Goal: Task Accomplishment & Management: Complete application form

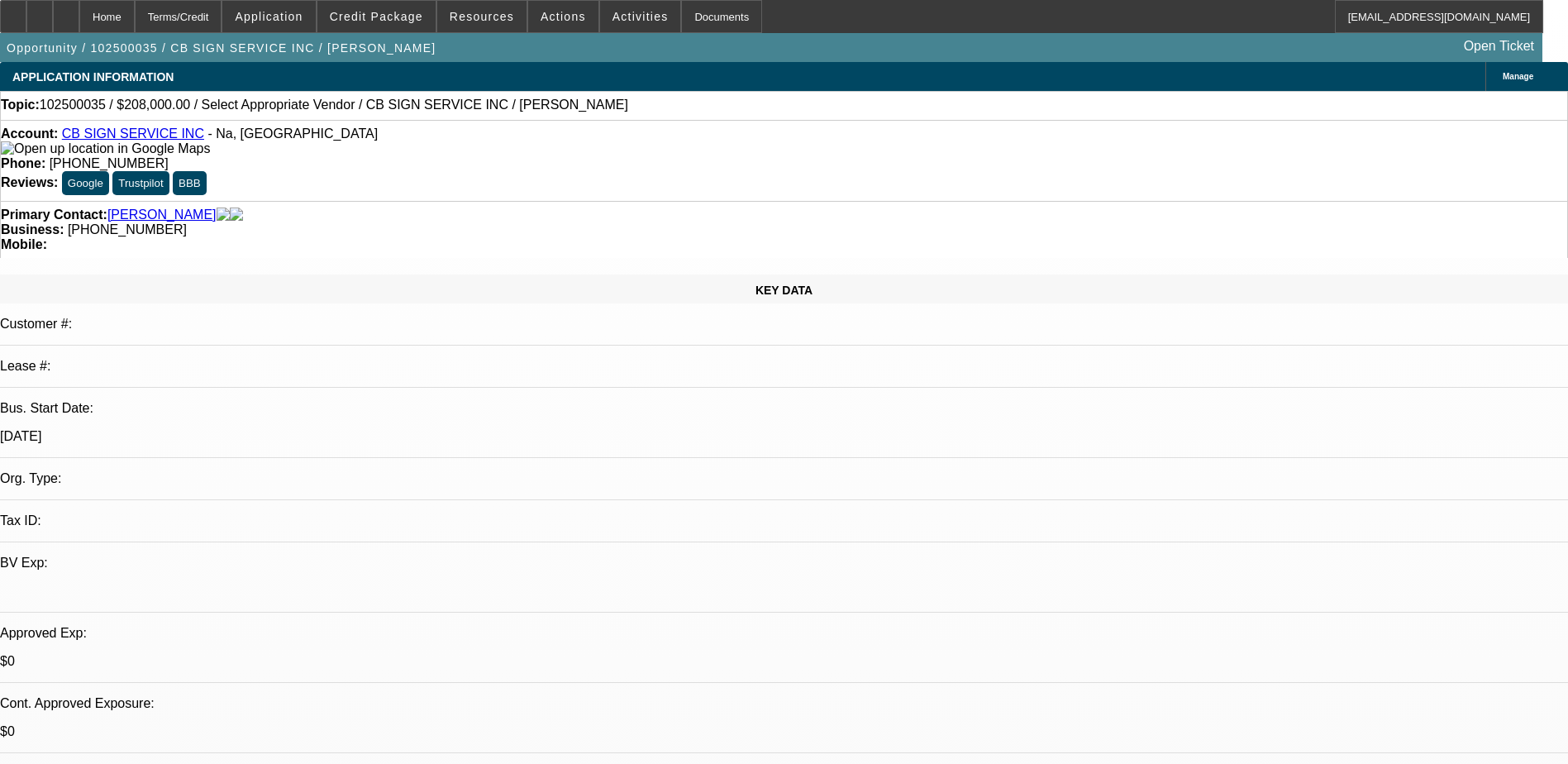
select select "0"
select select "2"
select select "0.1"
select select "4"
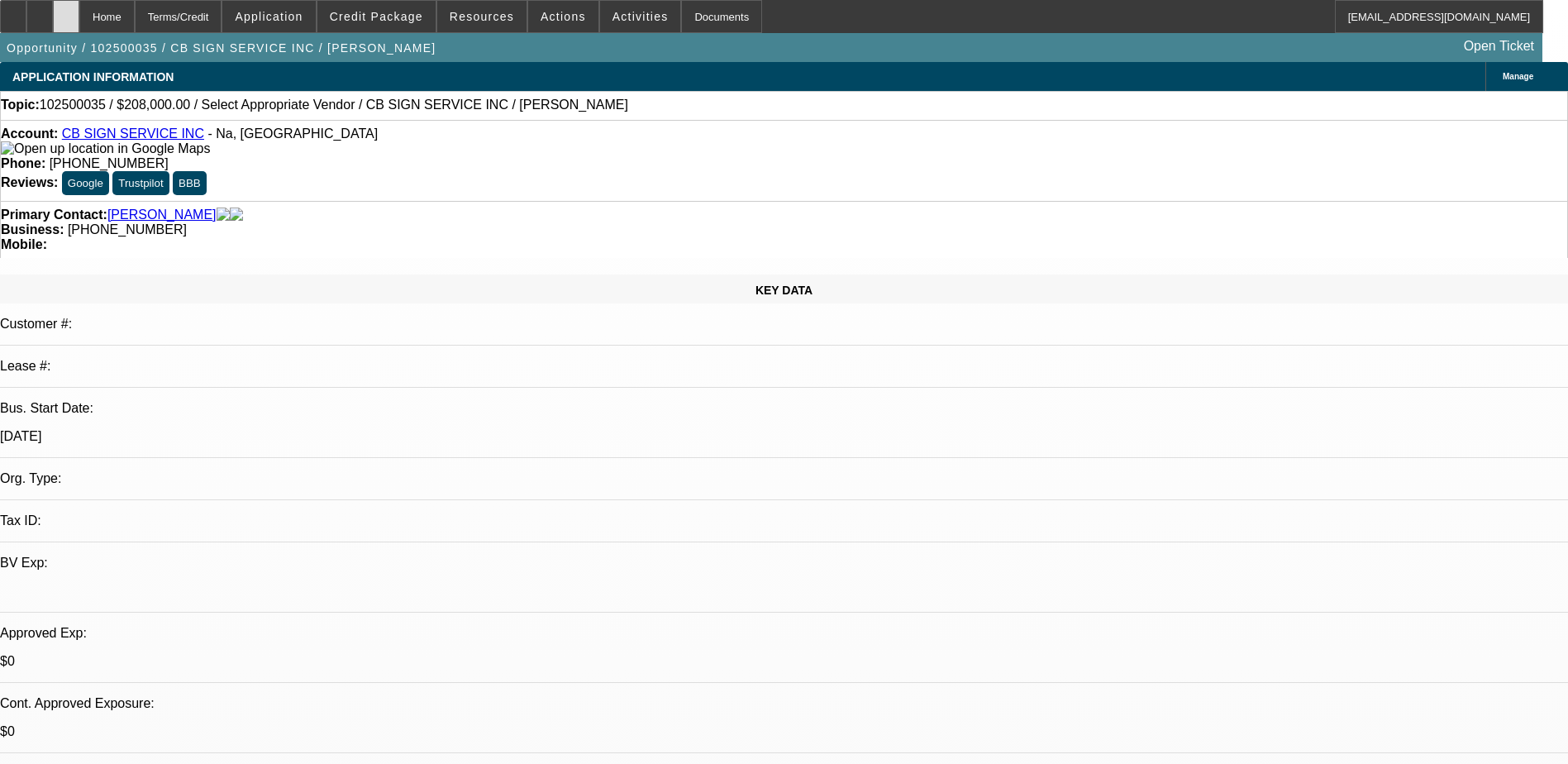
click at [79, 14] on div at bounding box center [66, 17] width 26 height 33
select select "0"
select select "2"
select select "0.1"
select select "1"
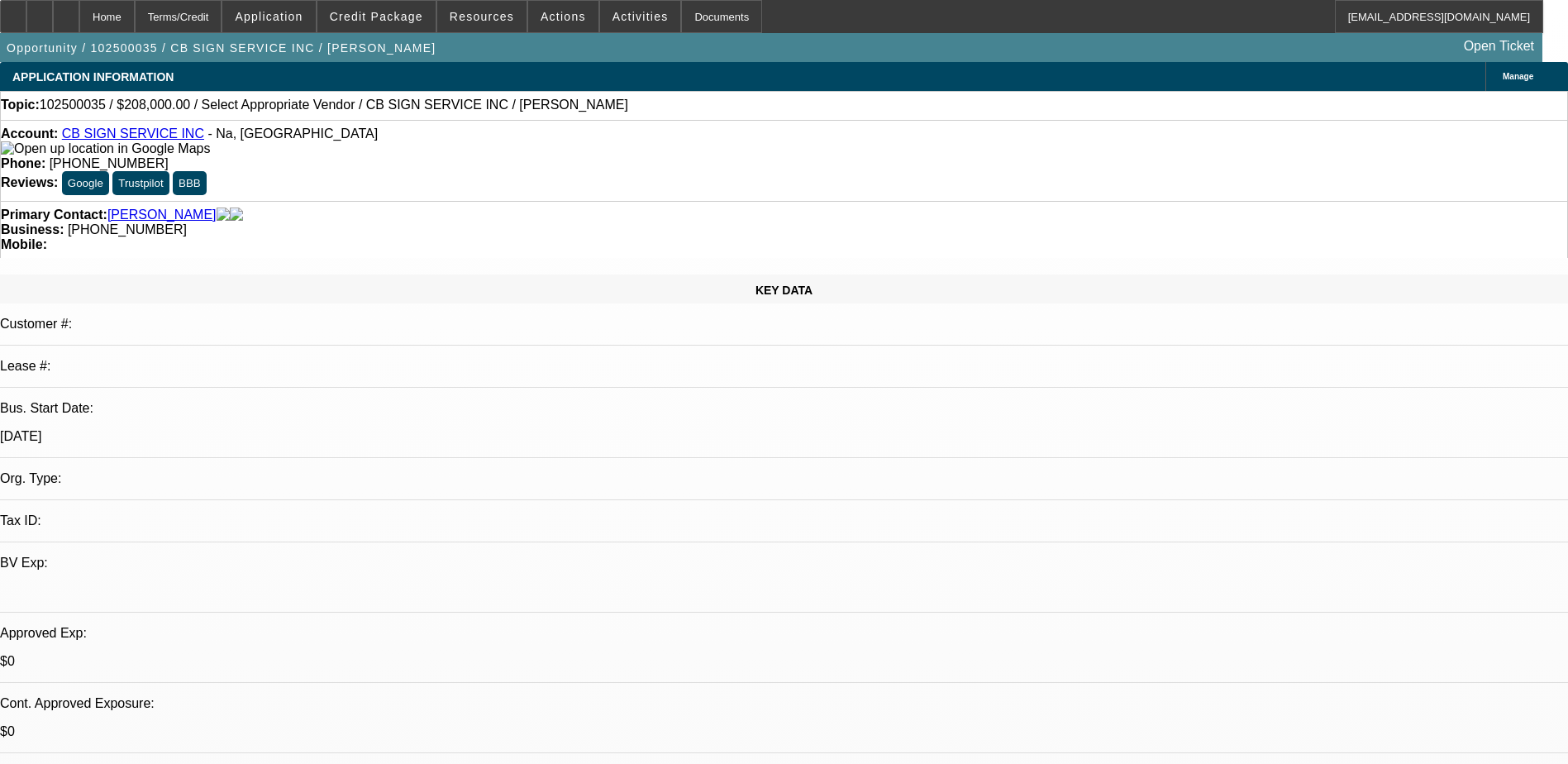
select select "2"
select select "4"
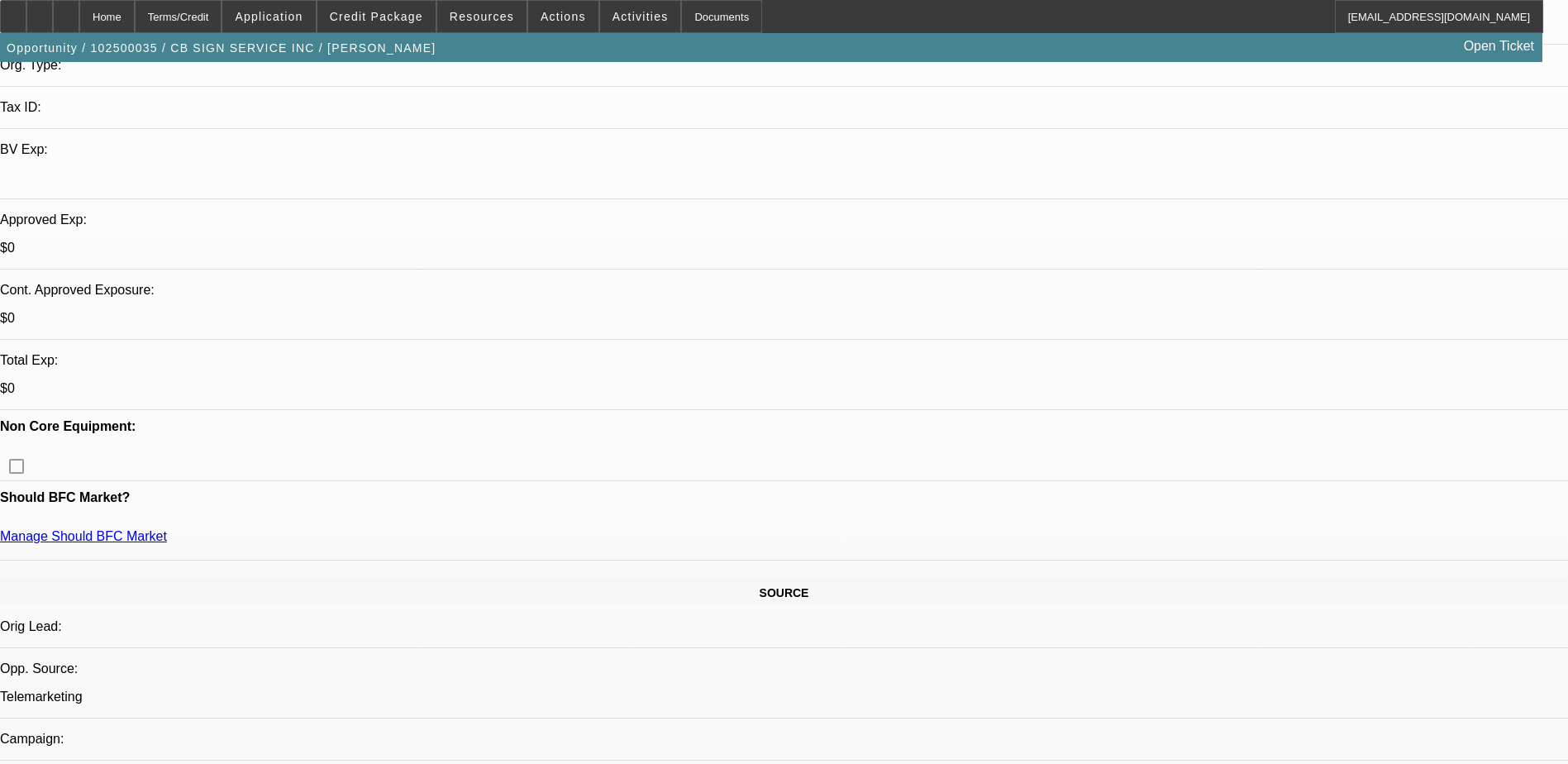
scroll to position [496, 0]
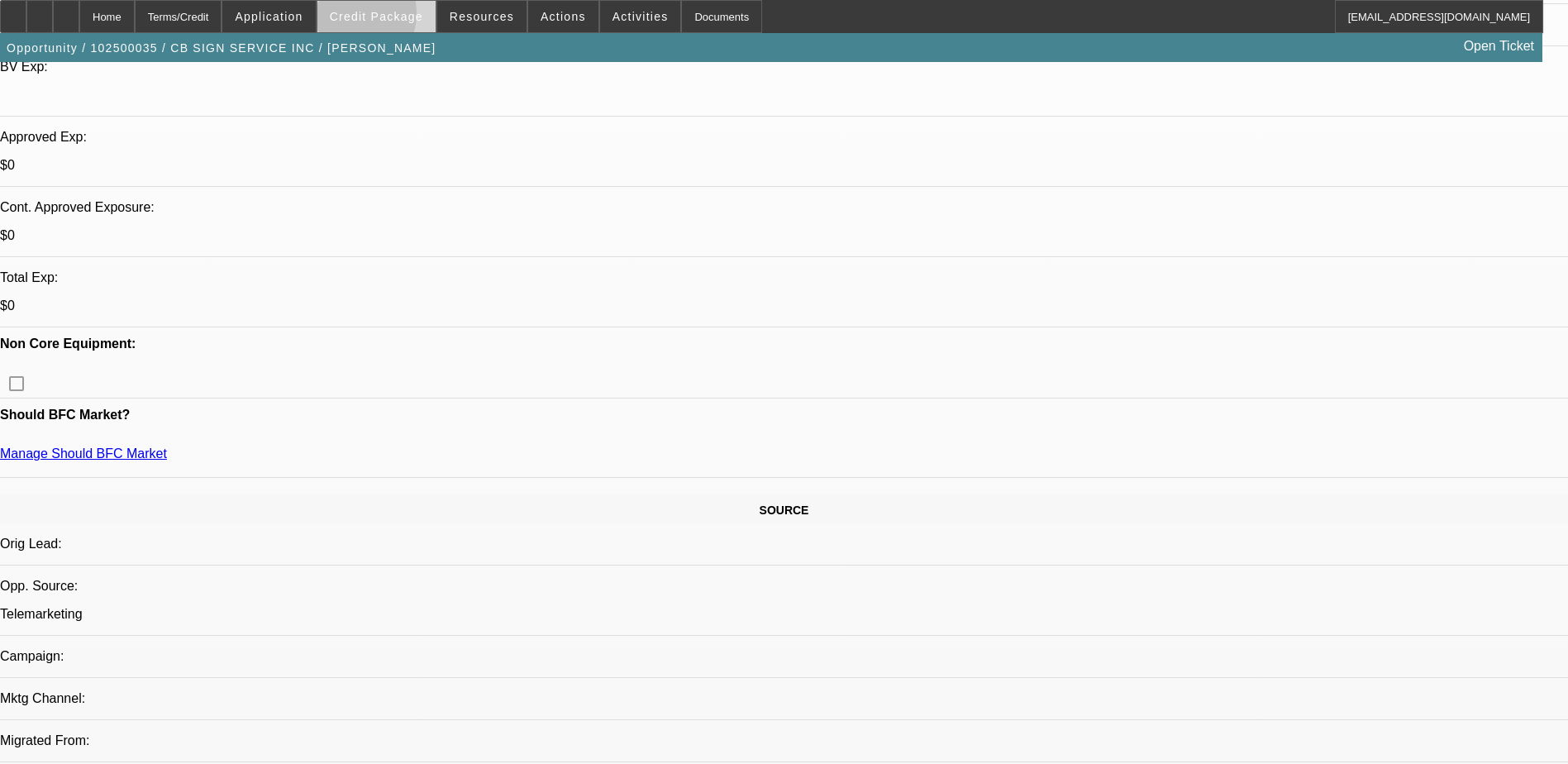
click at [373, 18] on span "Credit Package" at bounding box center [377, 16] width 93 height 13
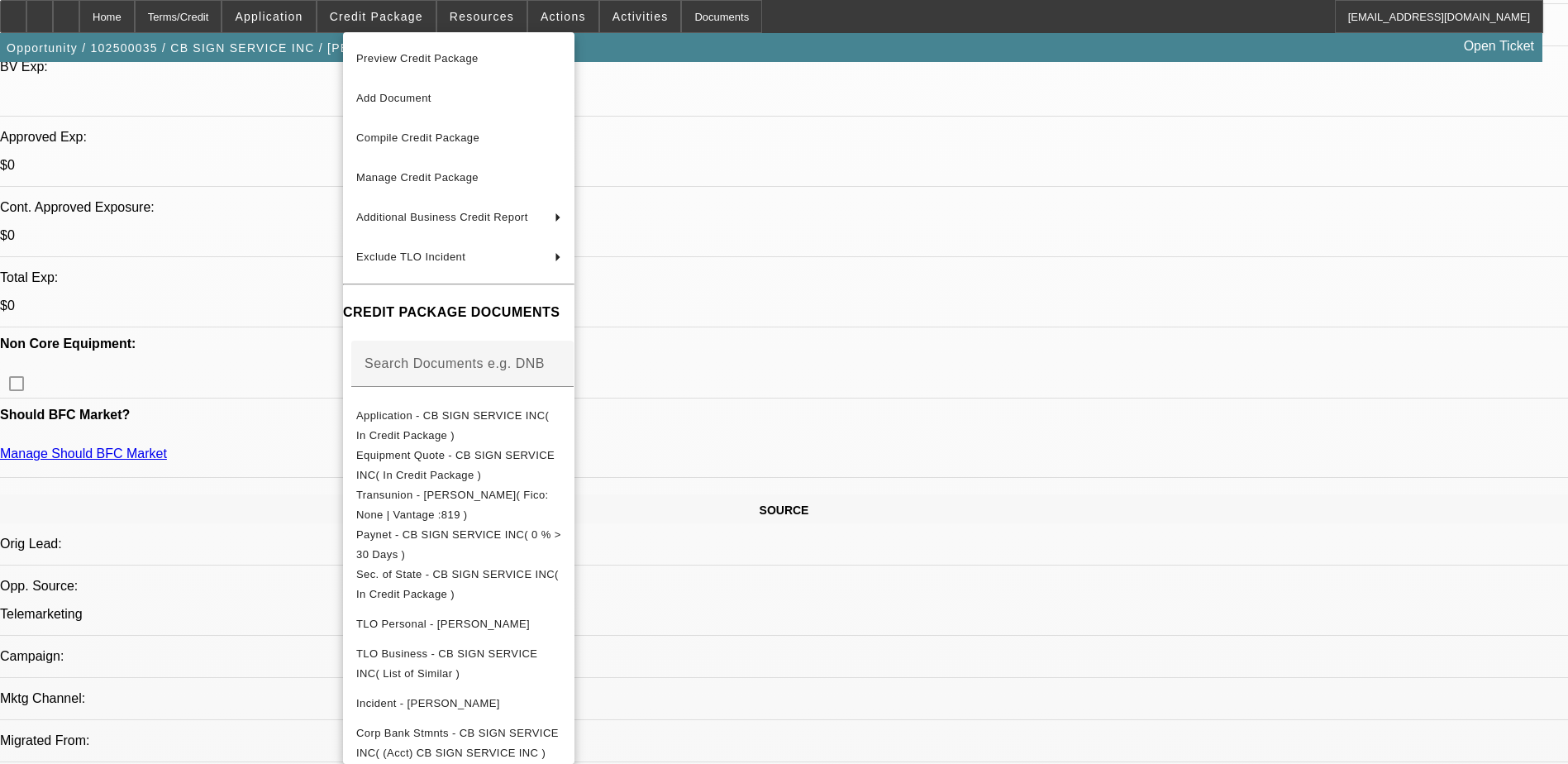
click at [216, 452] on div at bounding box center [784, 382] width 1568 height 764
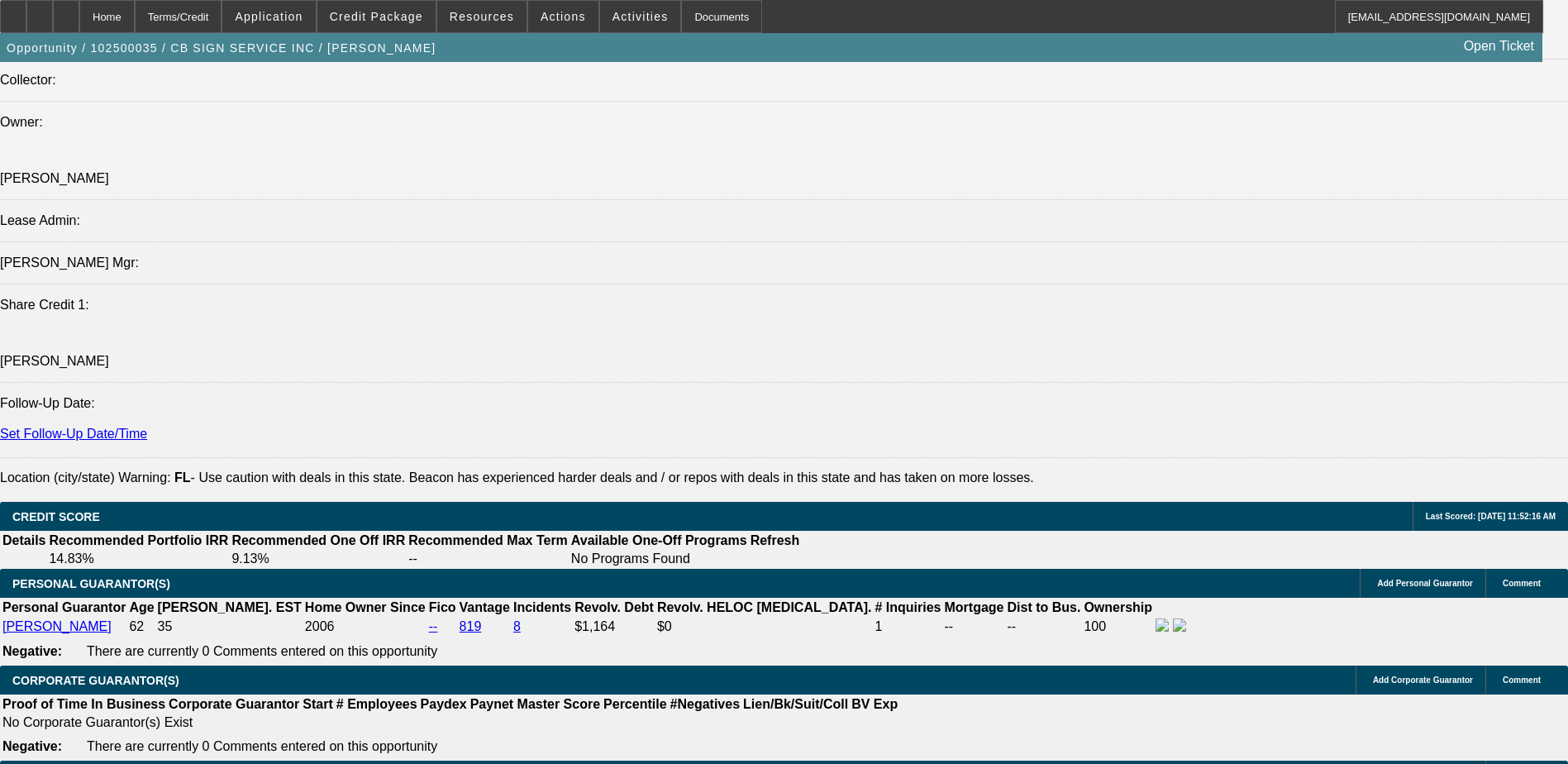
scroll to position [1901, 0]
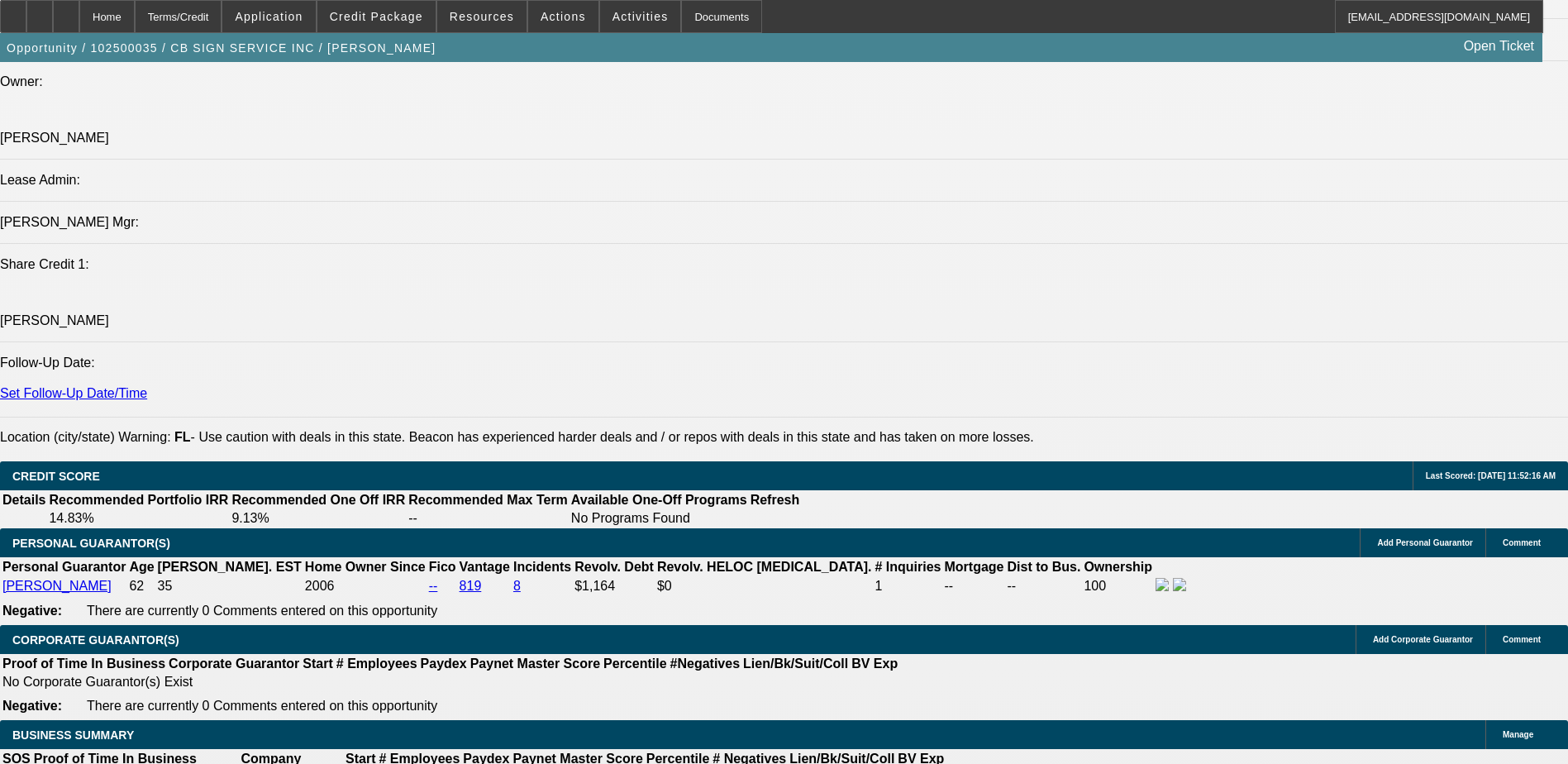
click at [79, 23] on div at bounding box center [66, 17] width 26 height 33
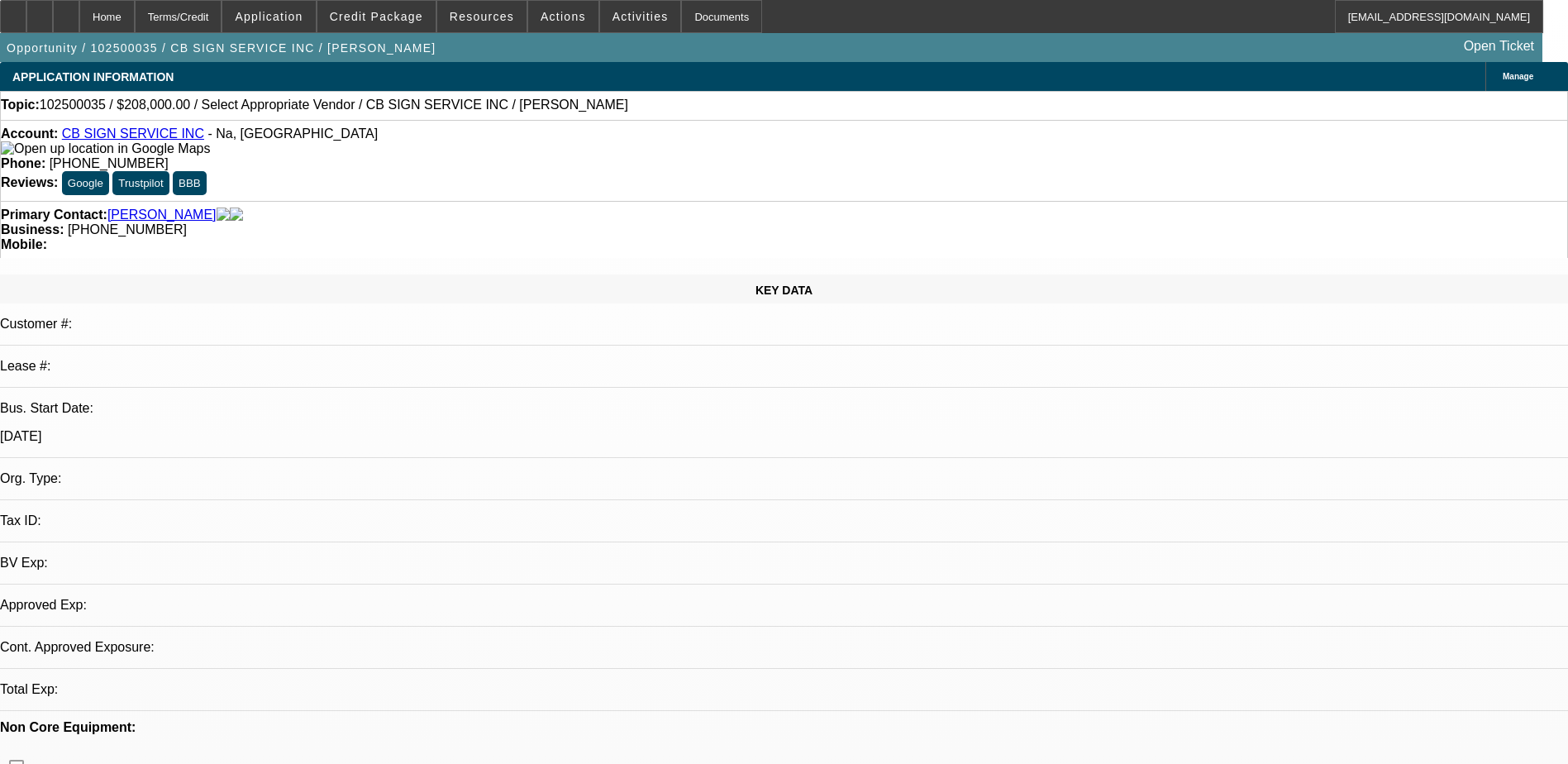
select select "0"
select select "2"
select select "0.1"
select select "1"
select select "2"
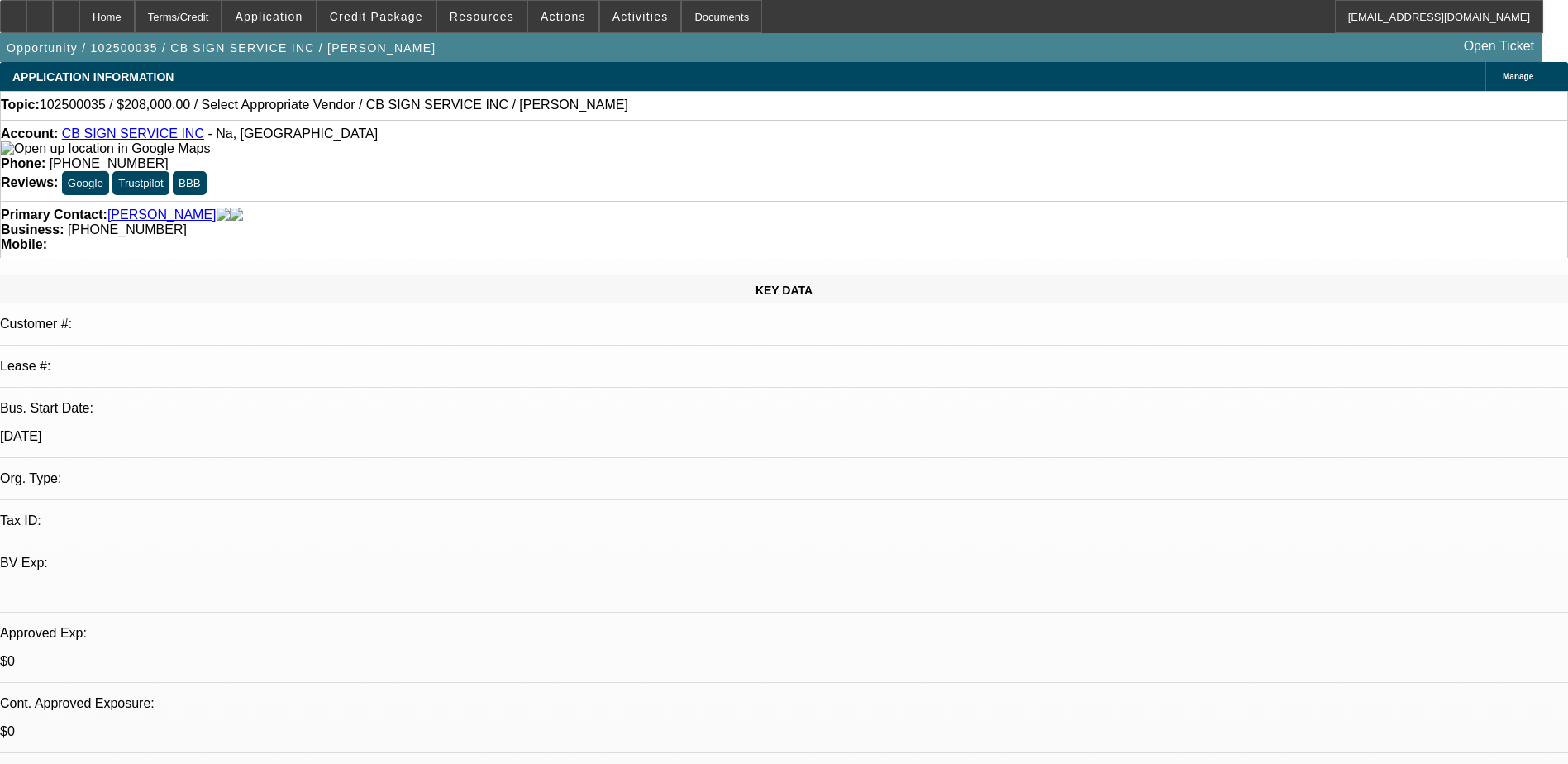
select select "4"
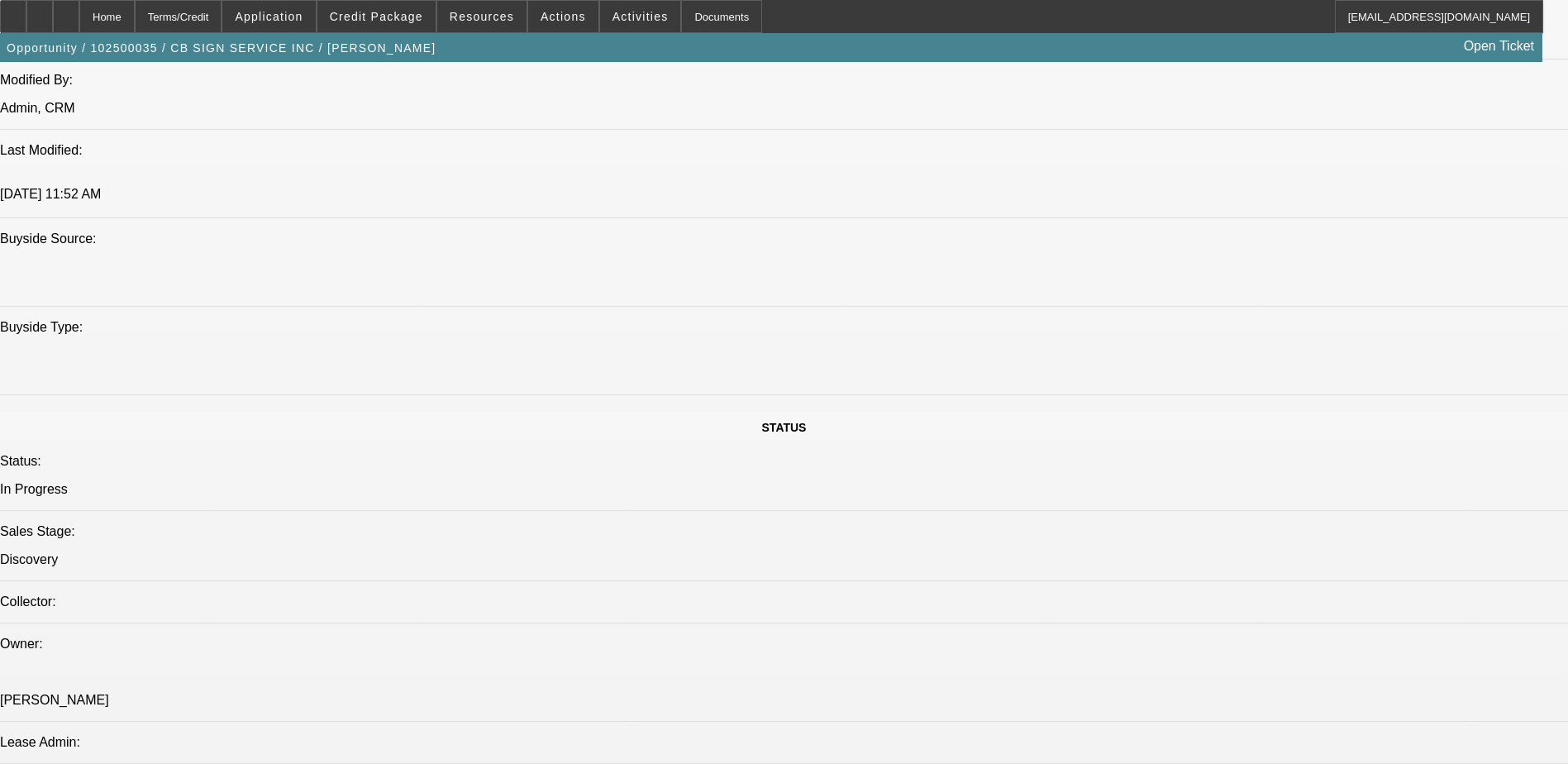
scroll to position [1488, 0]
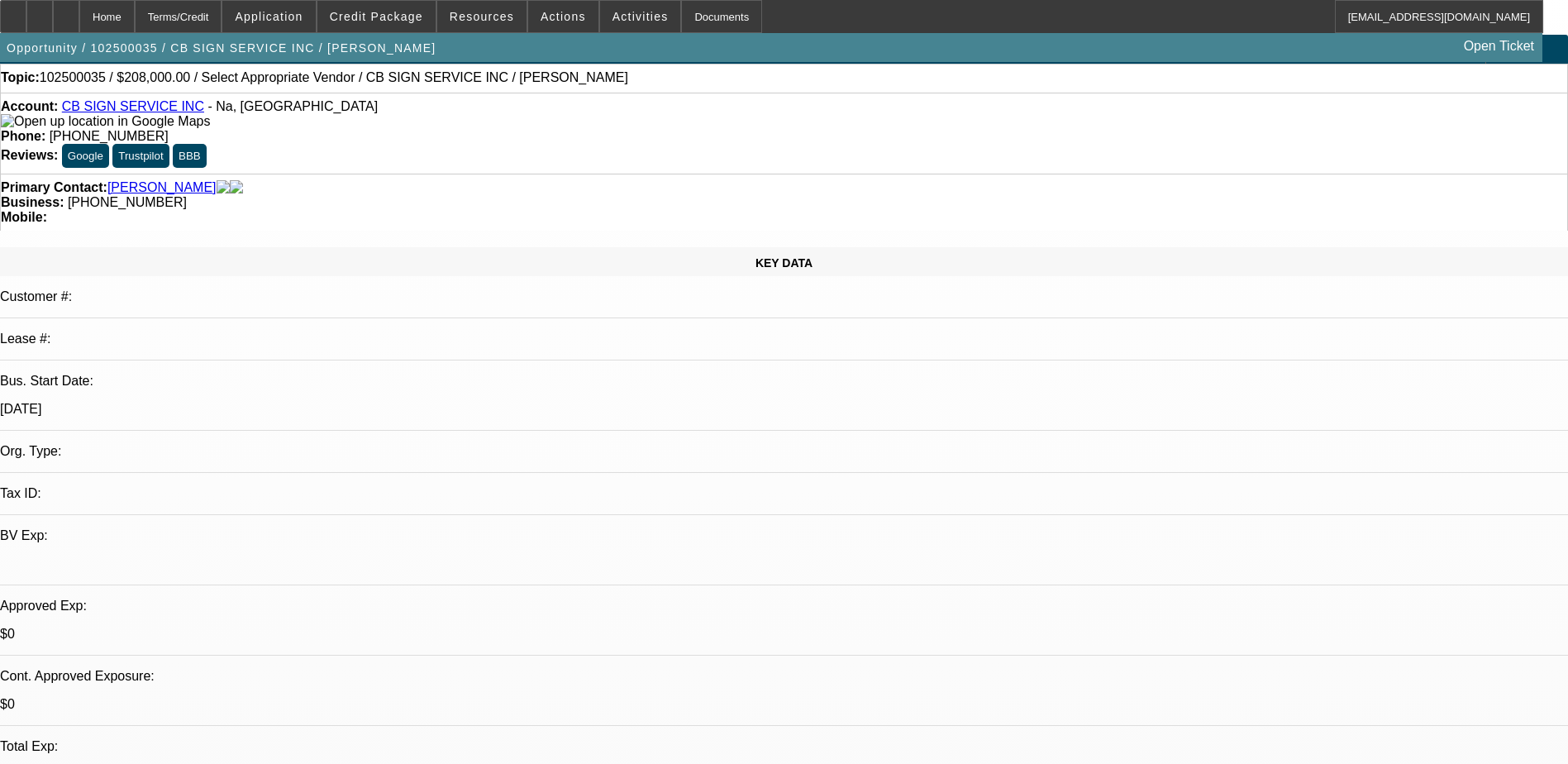
scroll to position [0, 0]
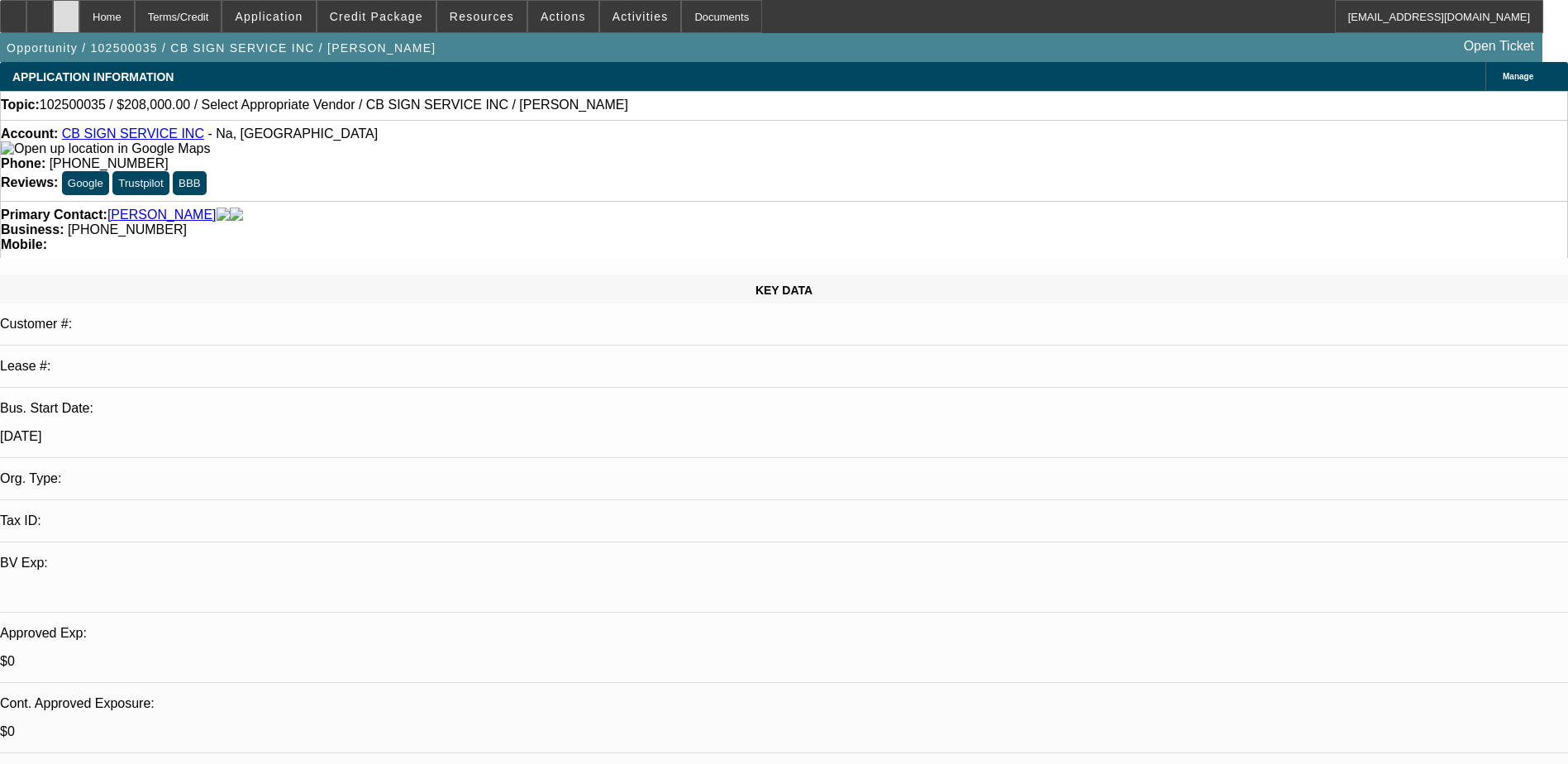
click at [79, 16] on div at bounding box center [66, 17] width 26 height 33
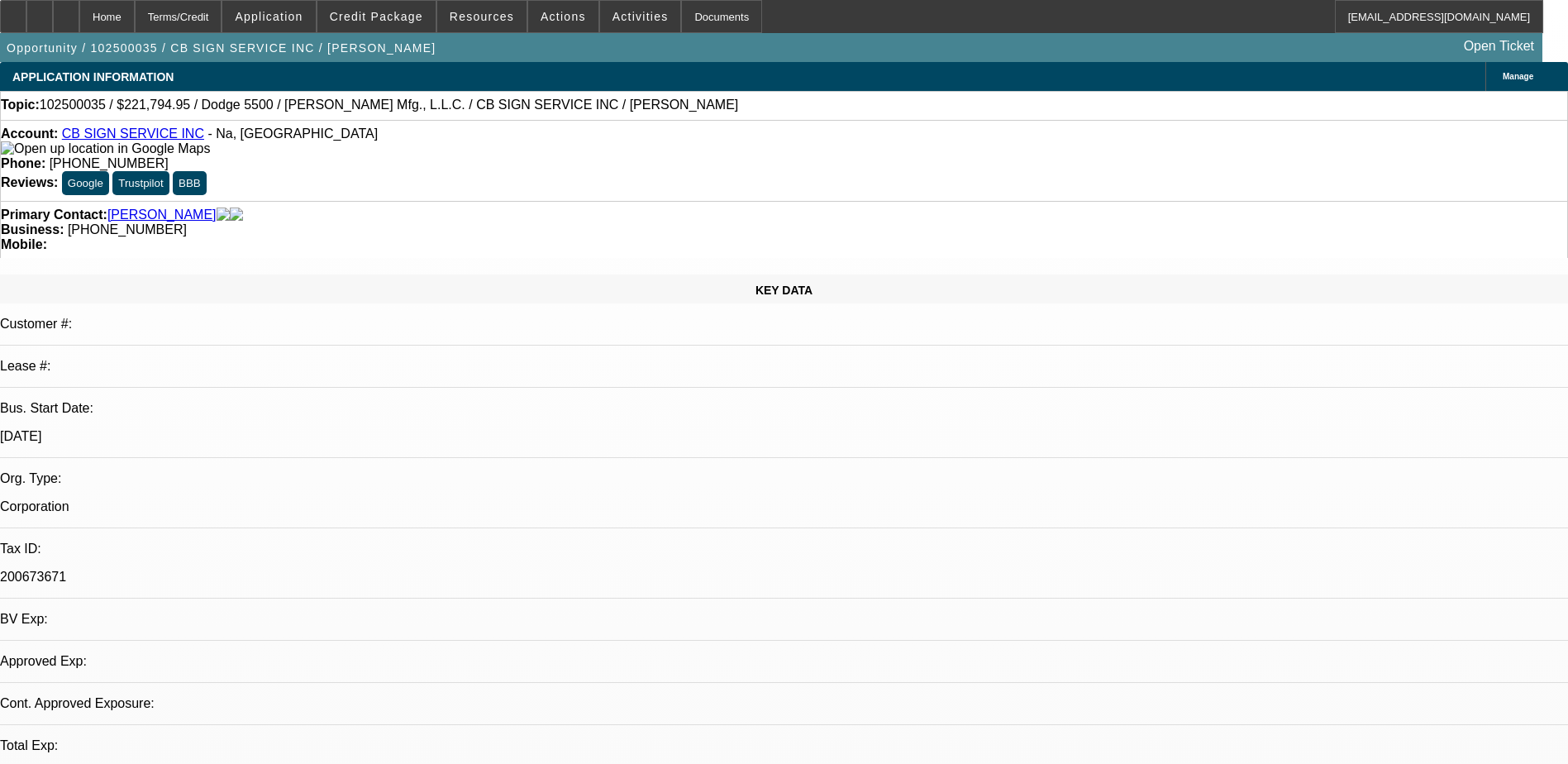
select select "0"
select select "1"
select select "3"
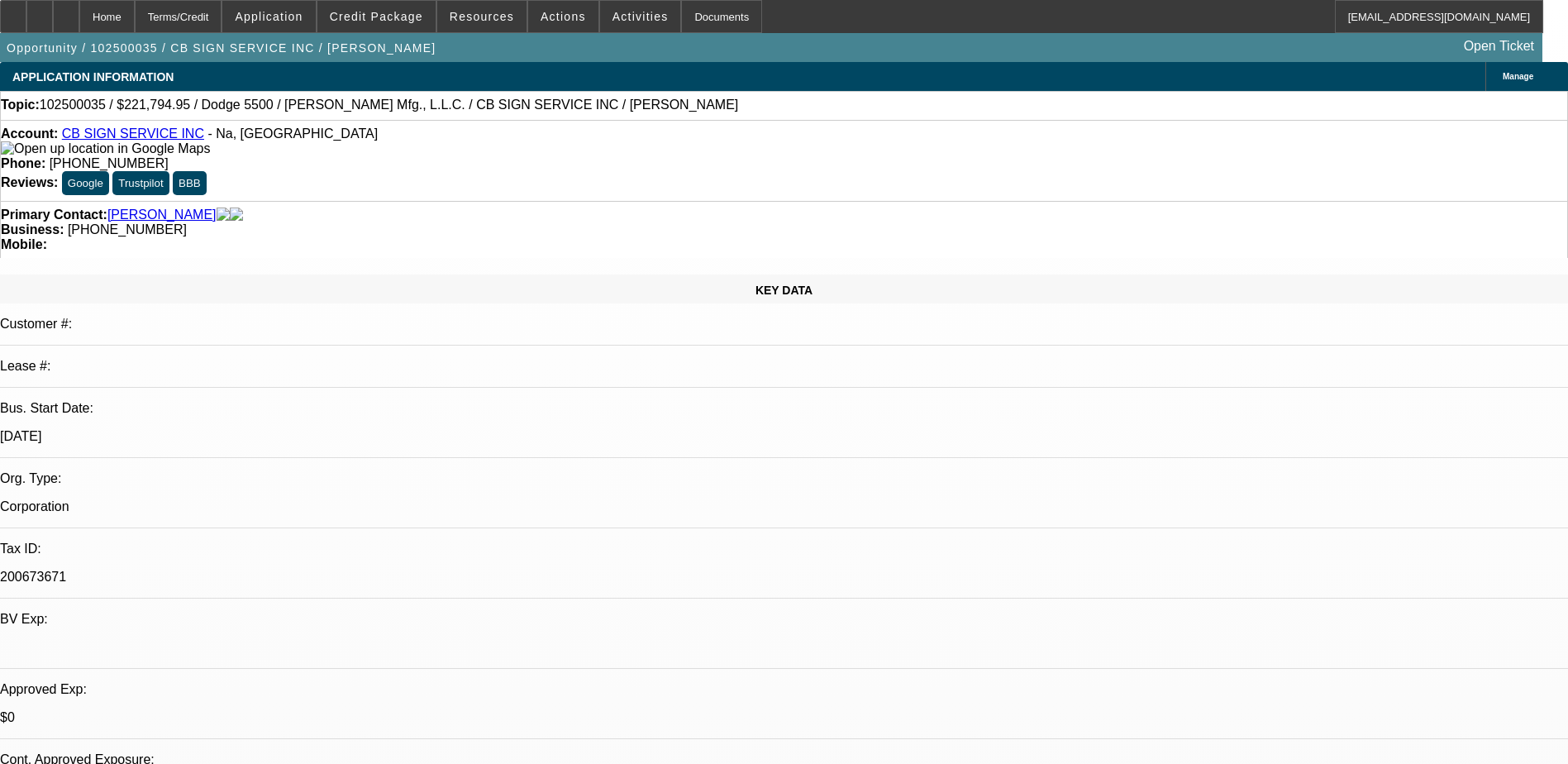
select select "6"
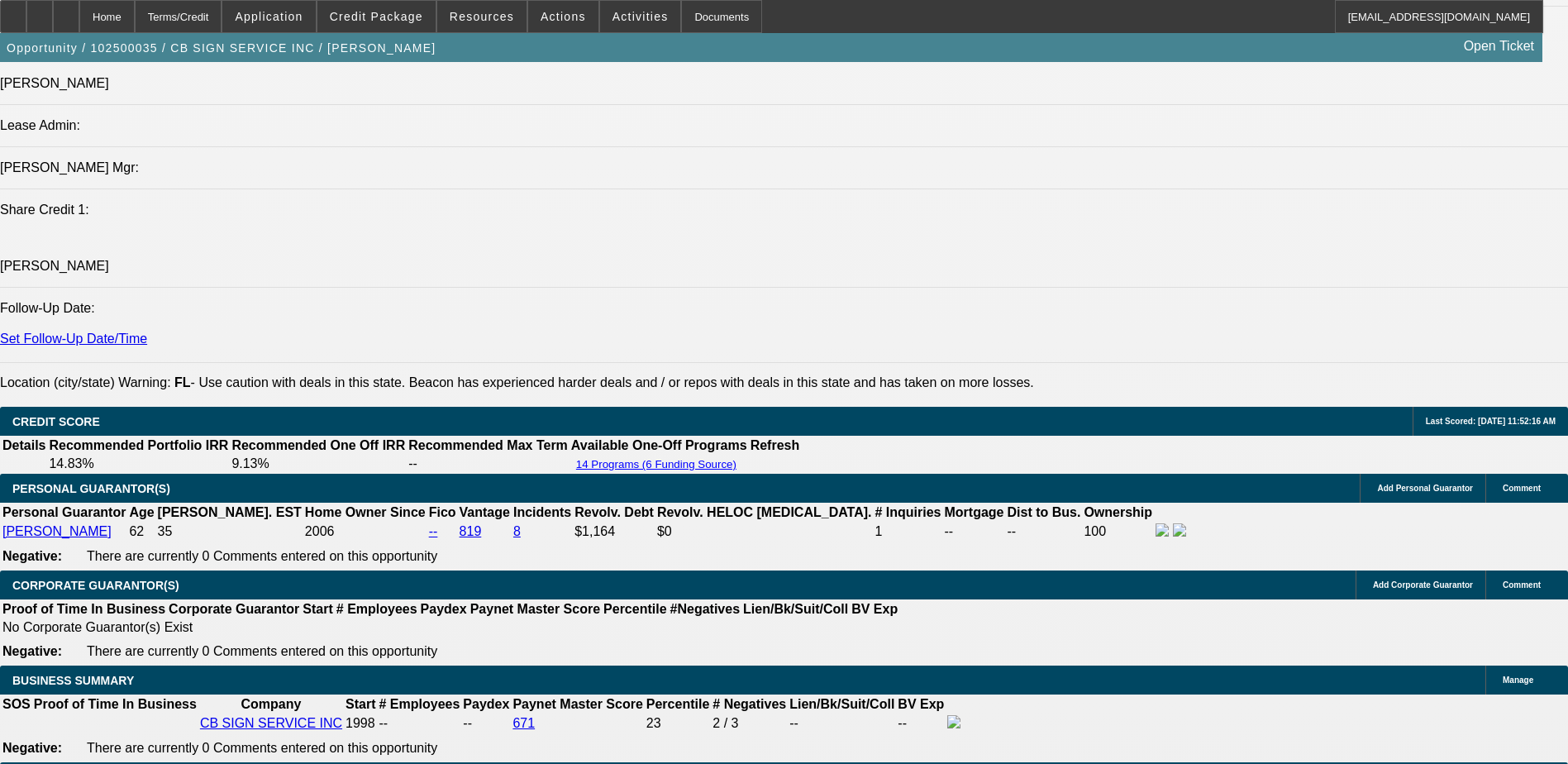
scroll to position [1996, 0]
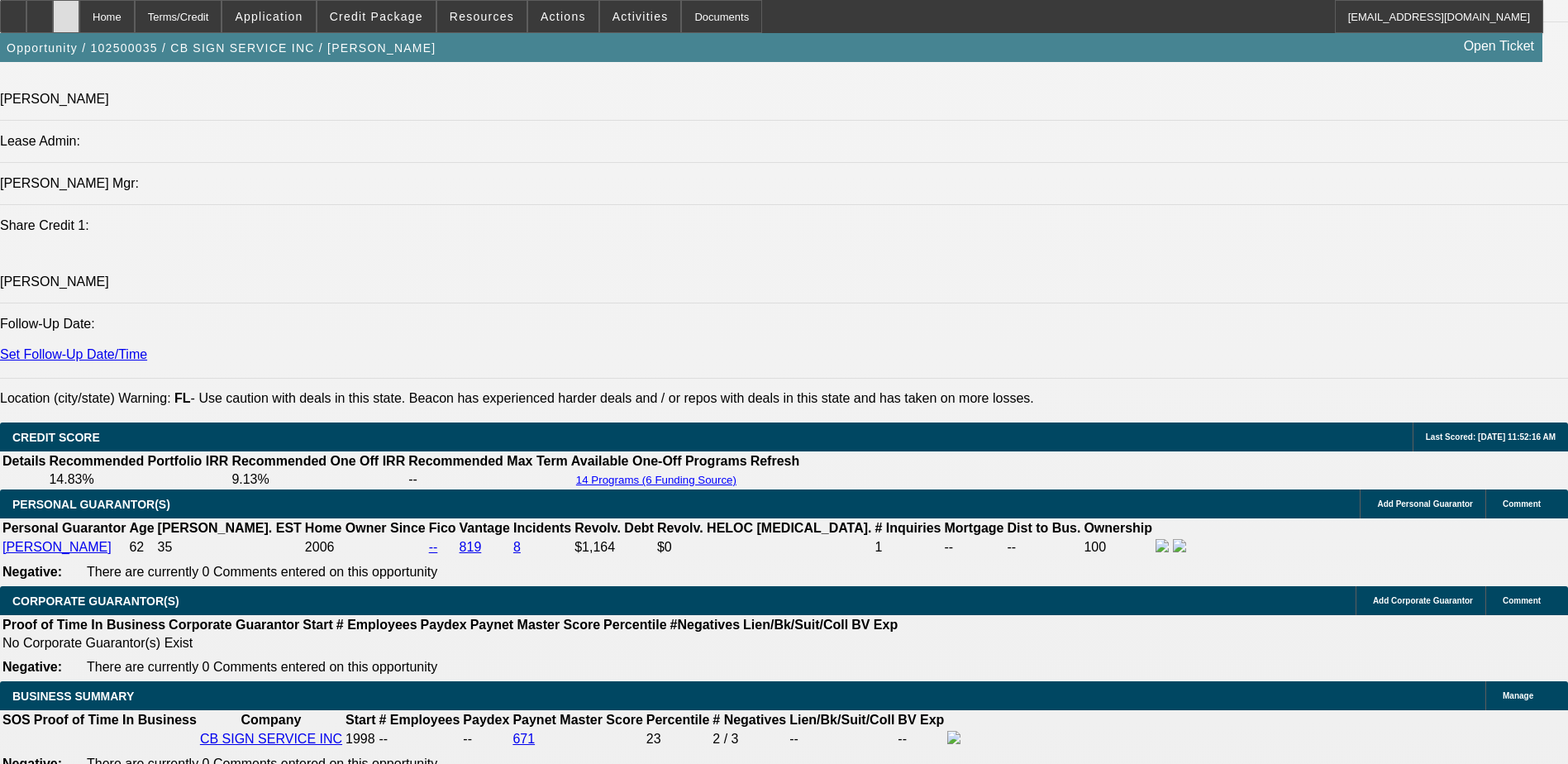
click at [79, 15] on div at bounding box center [66, 17] width 26 height 33
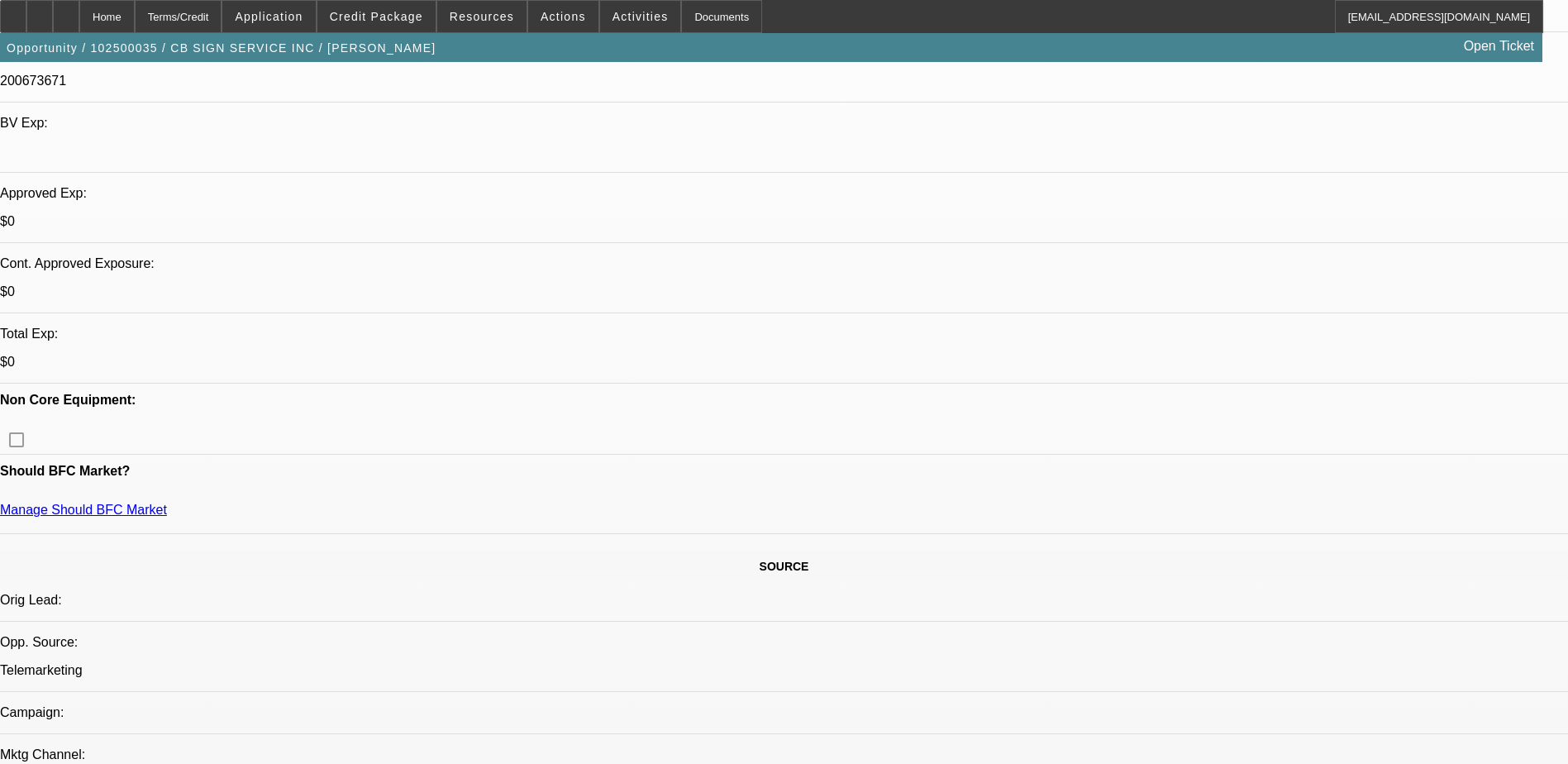
select select "0"
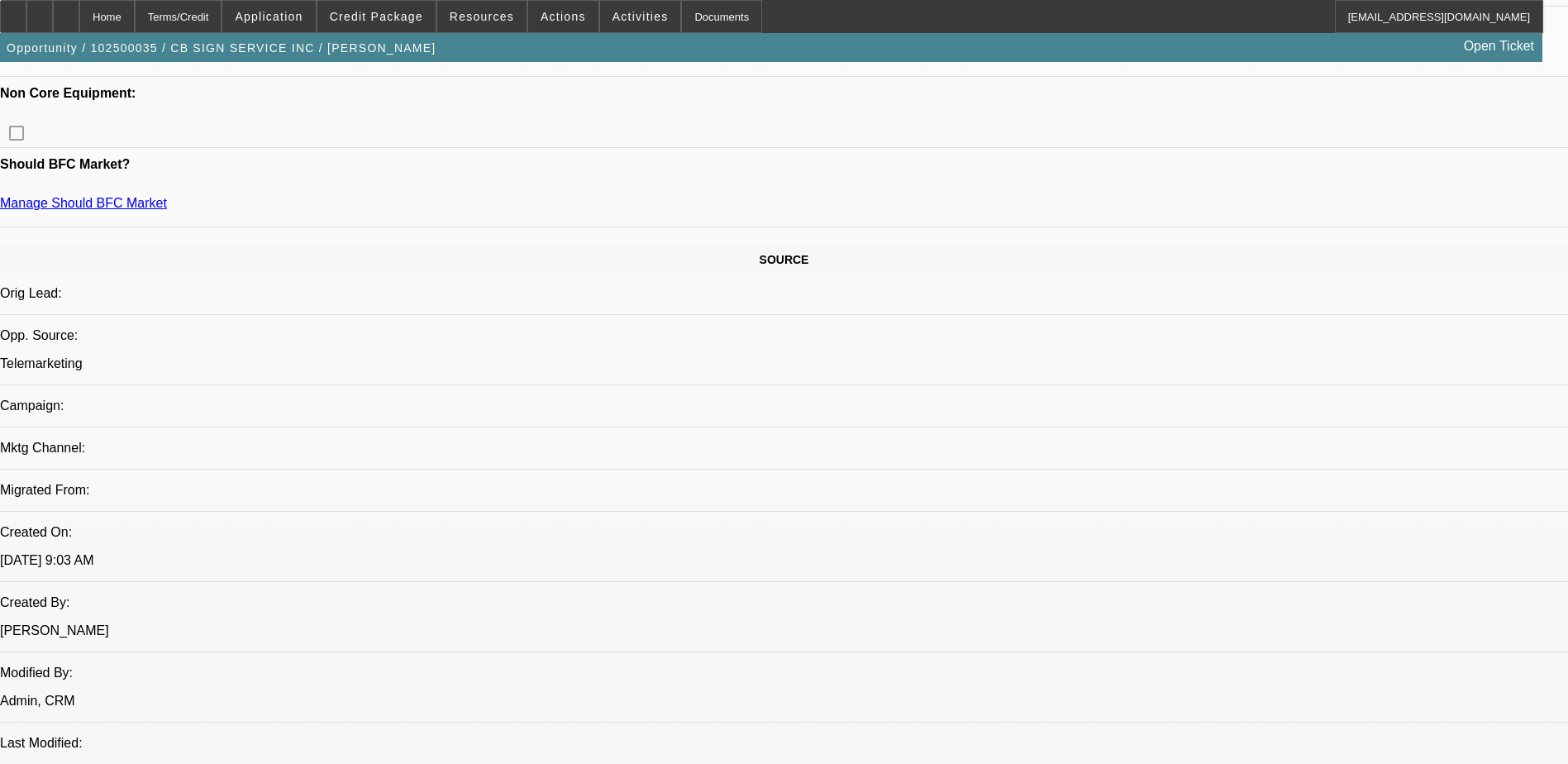
select select "1"
select select "3"
select select "6"
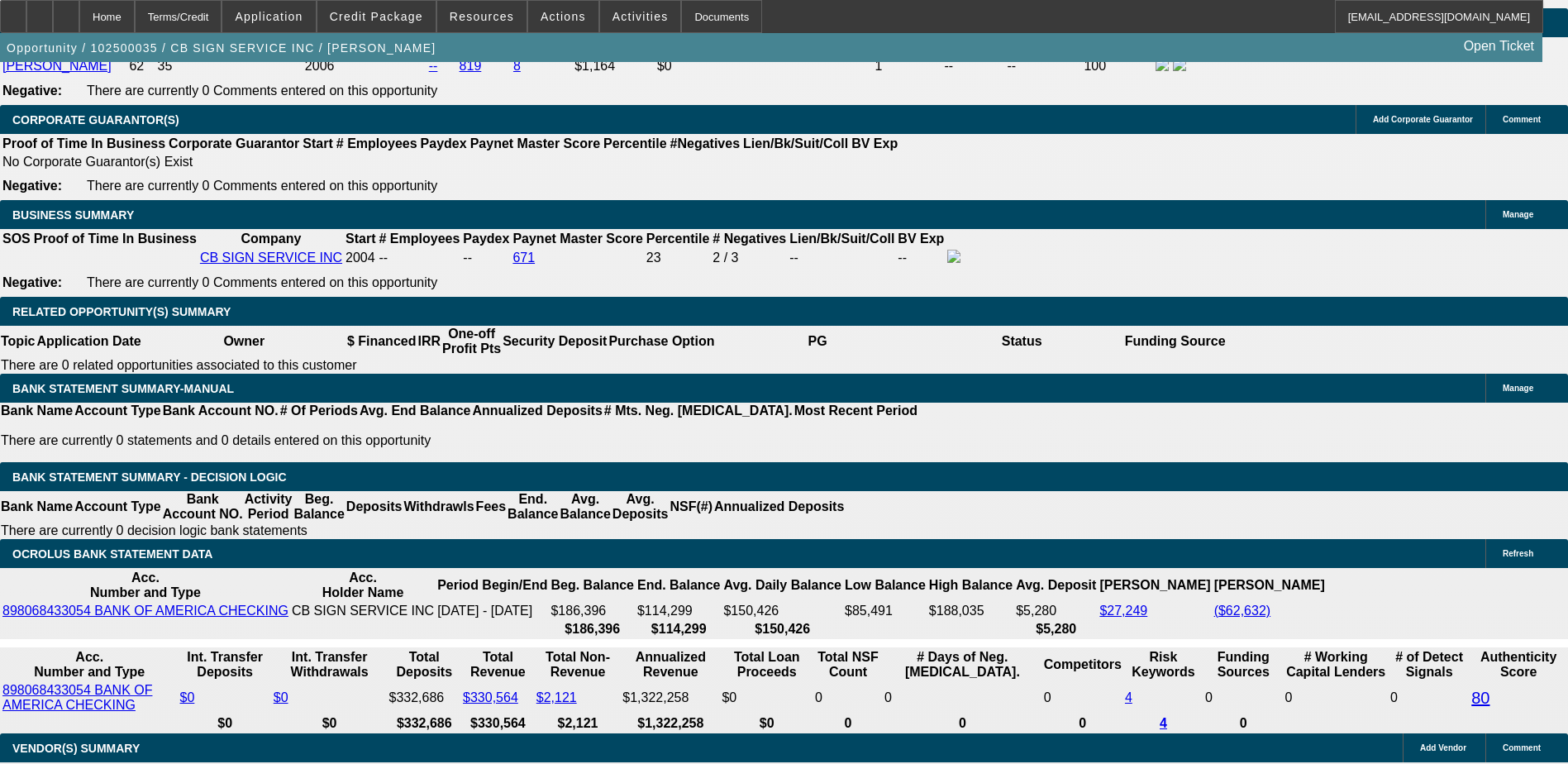
scroll to position [2589, 0]
